Goal: Task Accomplishment & Management: Manage account settings

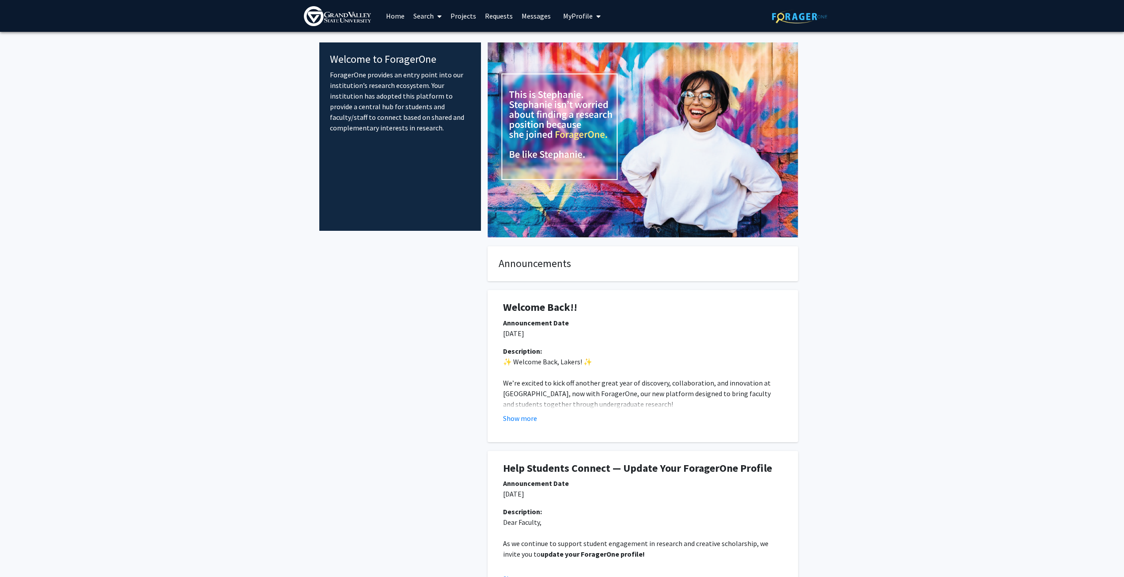
click at [571, 15] on span "My Profile" at bounding box center [578, 15] width 30 height 9
click at [593, 38] on span "[PERSON_NAME]" at bounding box center [618, 41] width 53 height 10
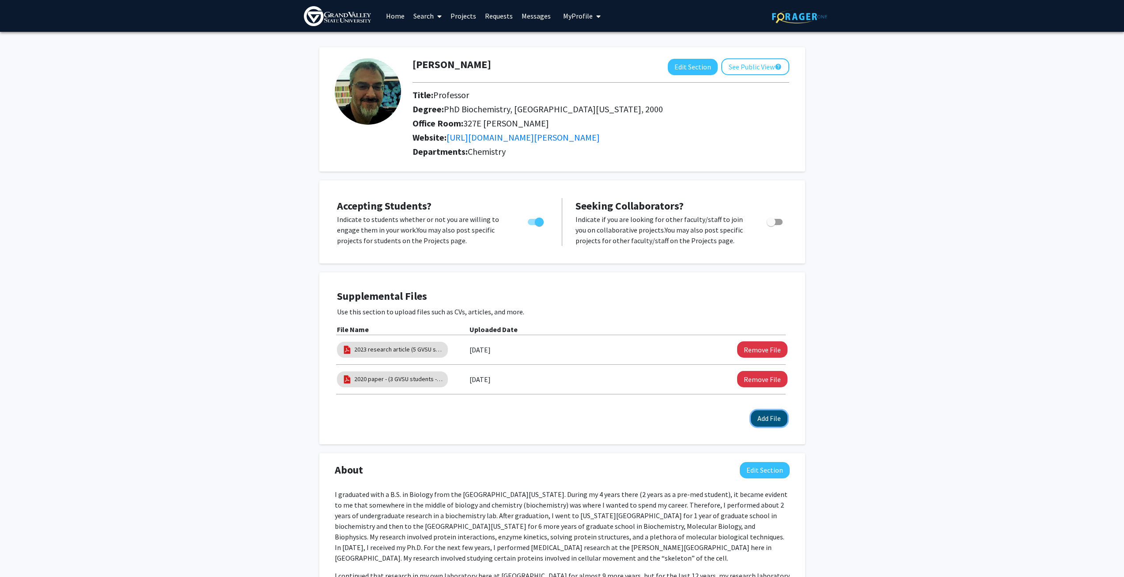
click at [768, 420] on button "Add File" at bounding box center [769, 418] width 37 height 16
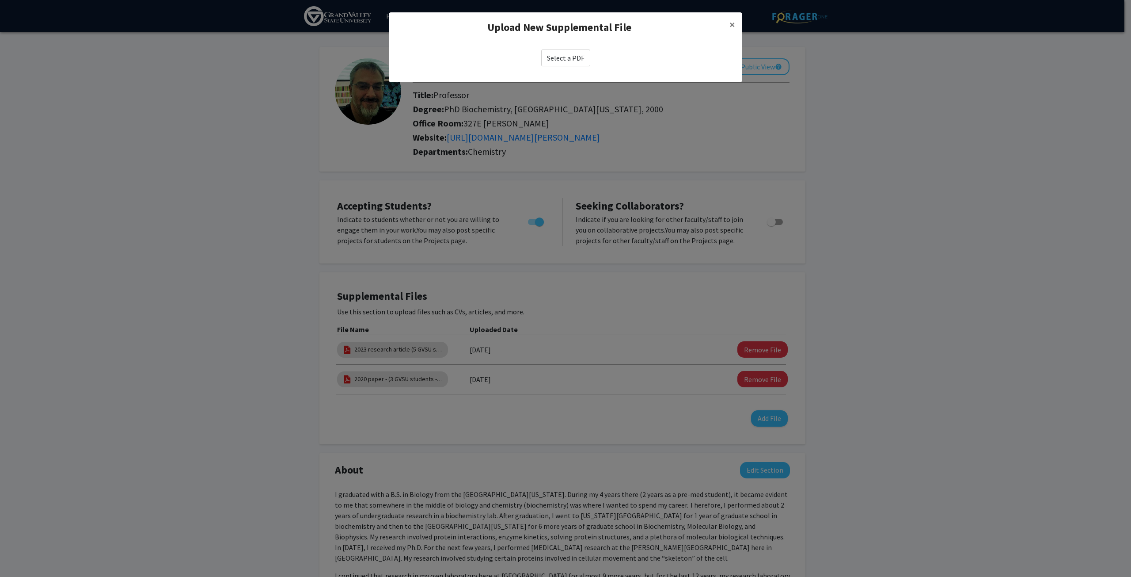
click at [568, 48] on div "Select a PDF" at bounding box center [565, 57] width 353 height 31
click at [566, 56] on label "Select a PDF" at bounding box center [565, 57] width 49 height 17
click at [0, 0] on input "Select a PDF" at bounding box center [0, 0] width 0 height 0
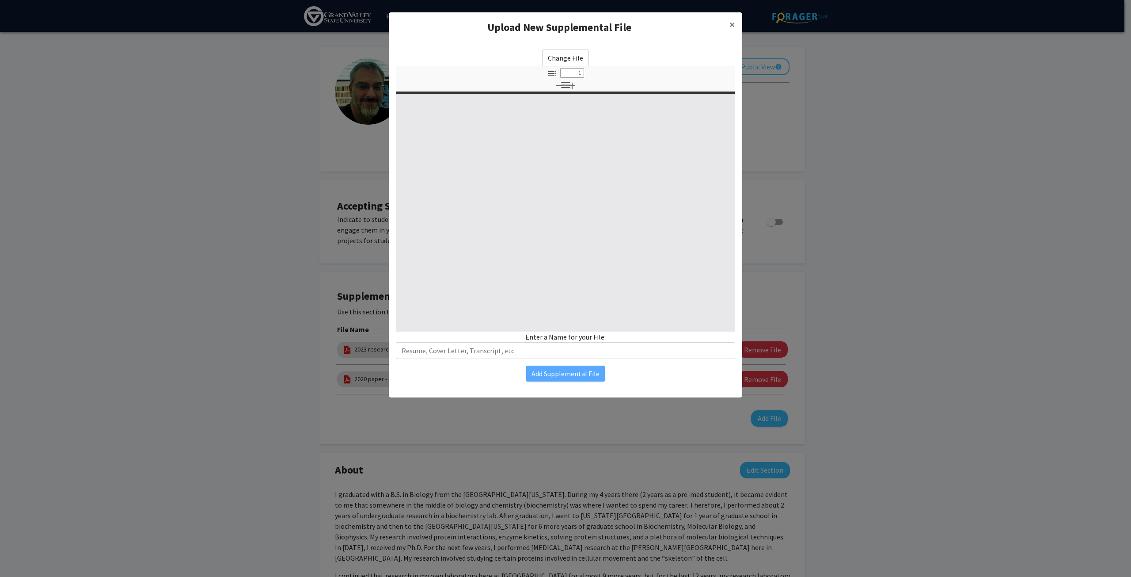
select select "custom"
type input "0"
select select "custom"
type input "1"
select select "auto"
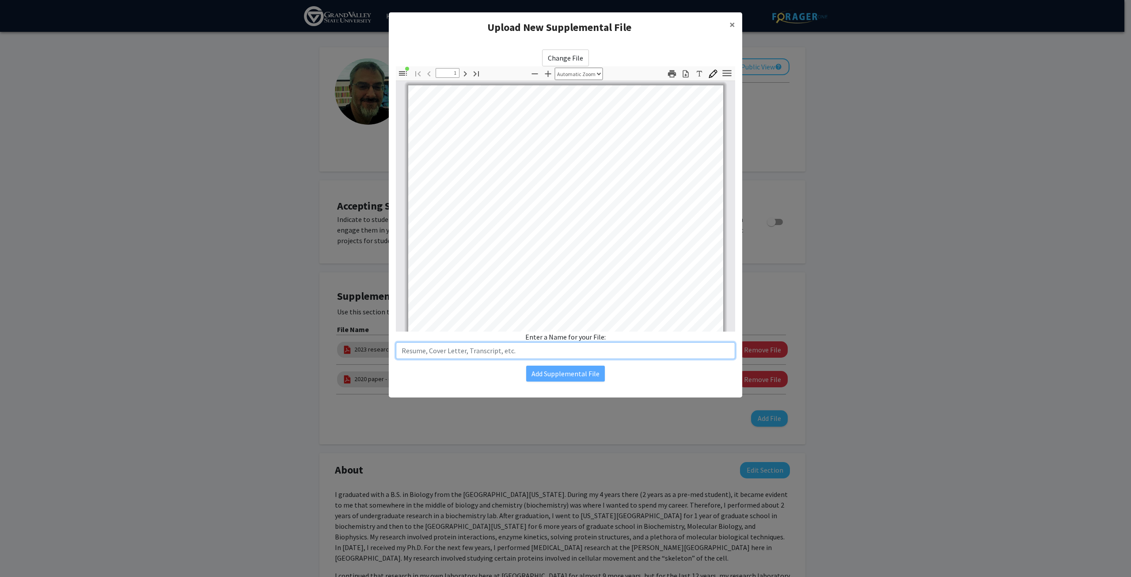
click at [520, 348] on input "text" at bounding box center [565, 350] width 339 height 17
type input "Most recent paper (2 GVSU student co-authors)"
click at [559, 375] on button "Add Supplemental File" at bounding box center [565, 373] width 79 height 16
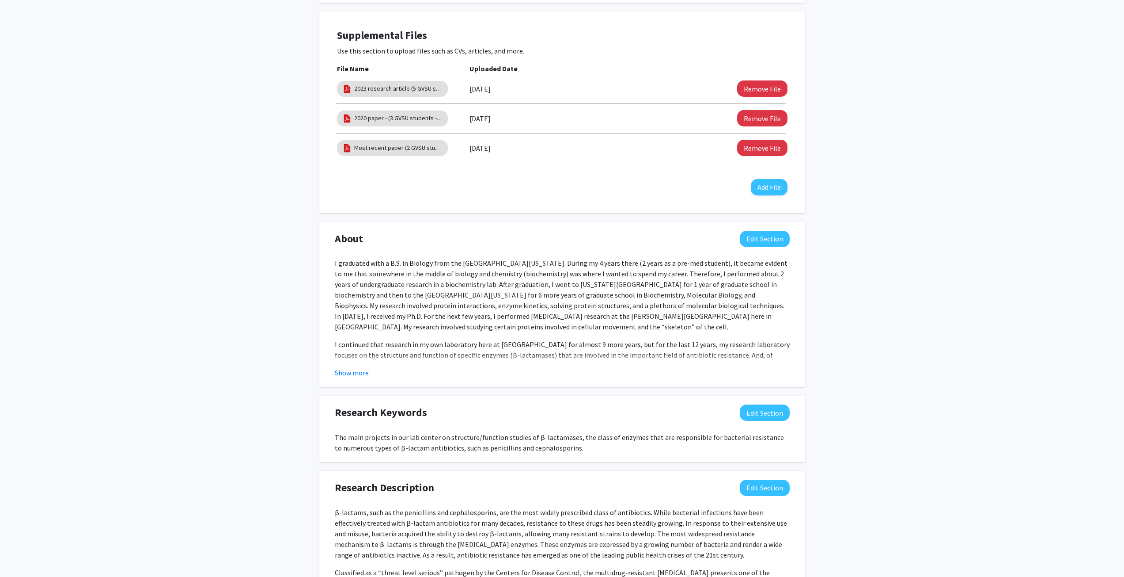
scroll to position [265, 0]
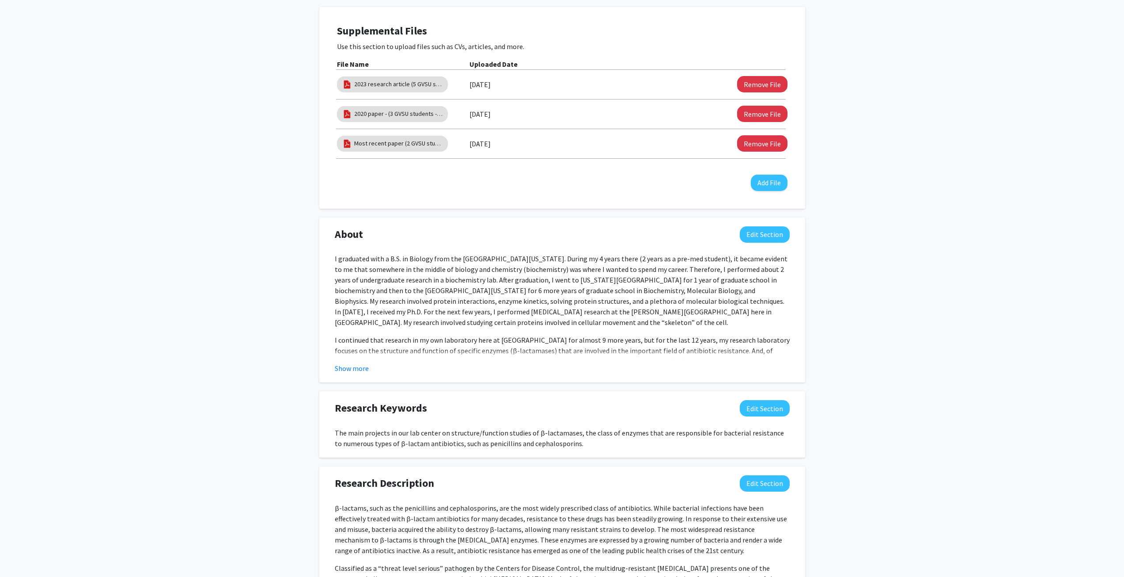
click at [533, 329] on div "I graduated with a B.S. in Biology from the [GEOGRAPHIC_DATA][US_STATE]. During…" at bounding box center [562, 315] width 455 height 124
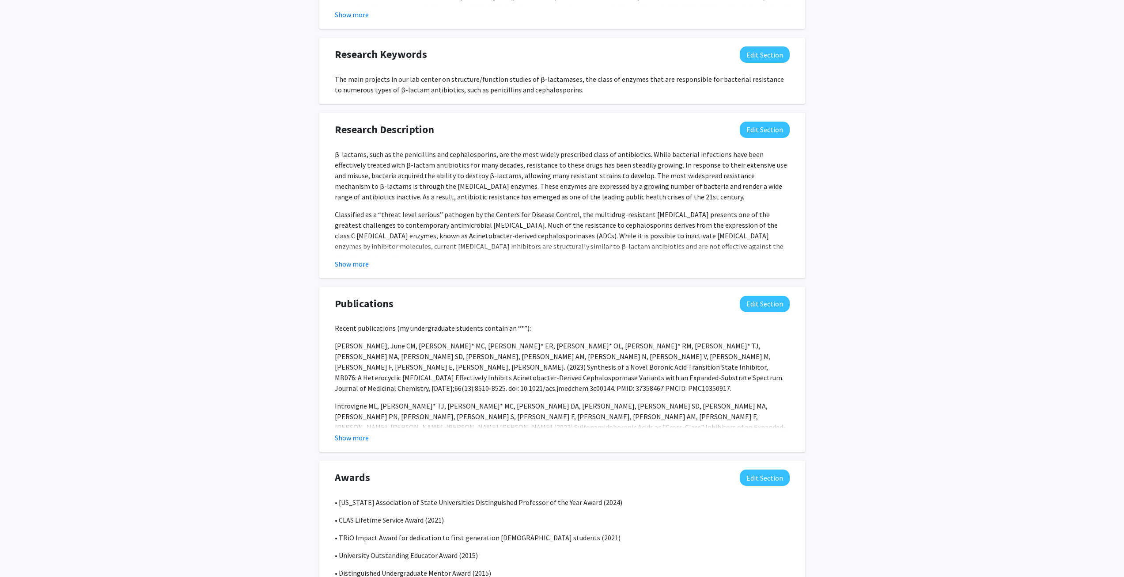
scroll to position [723, 0]
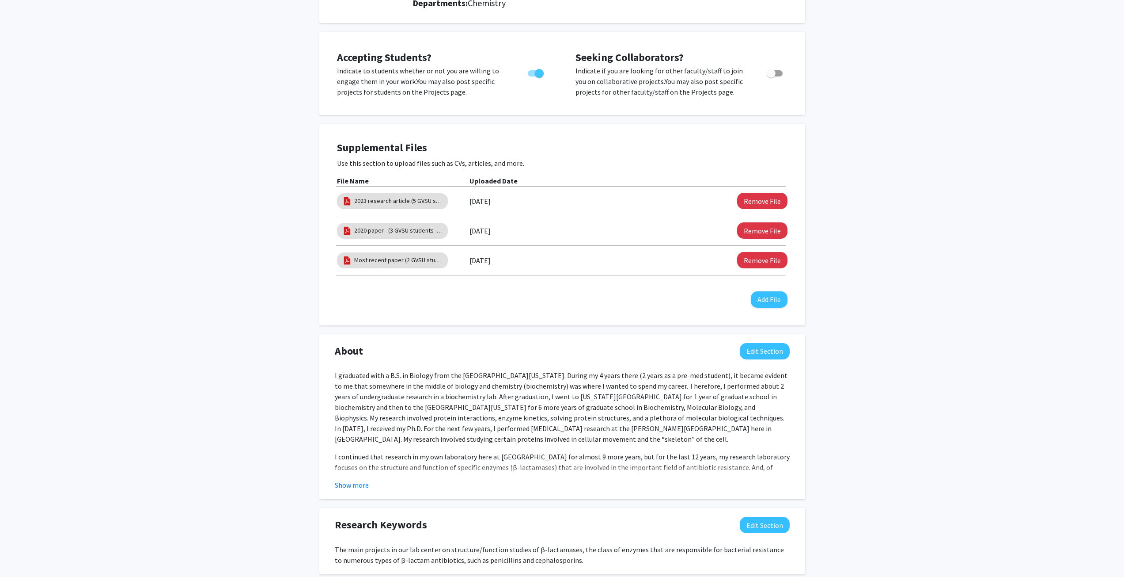
scroll to position [0, 0]
